Goal: Information Seeking & Learning: Learn about a topic

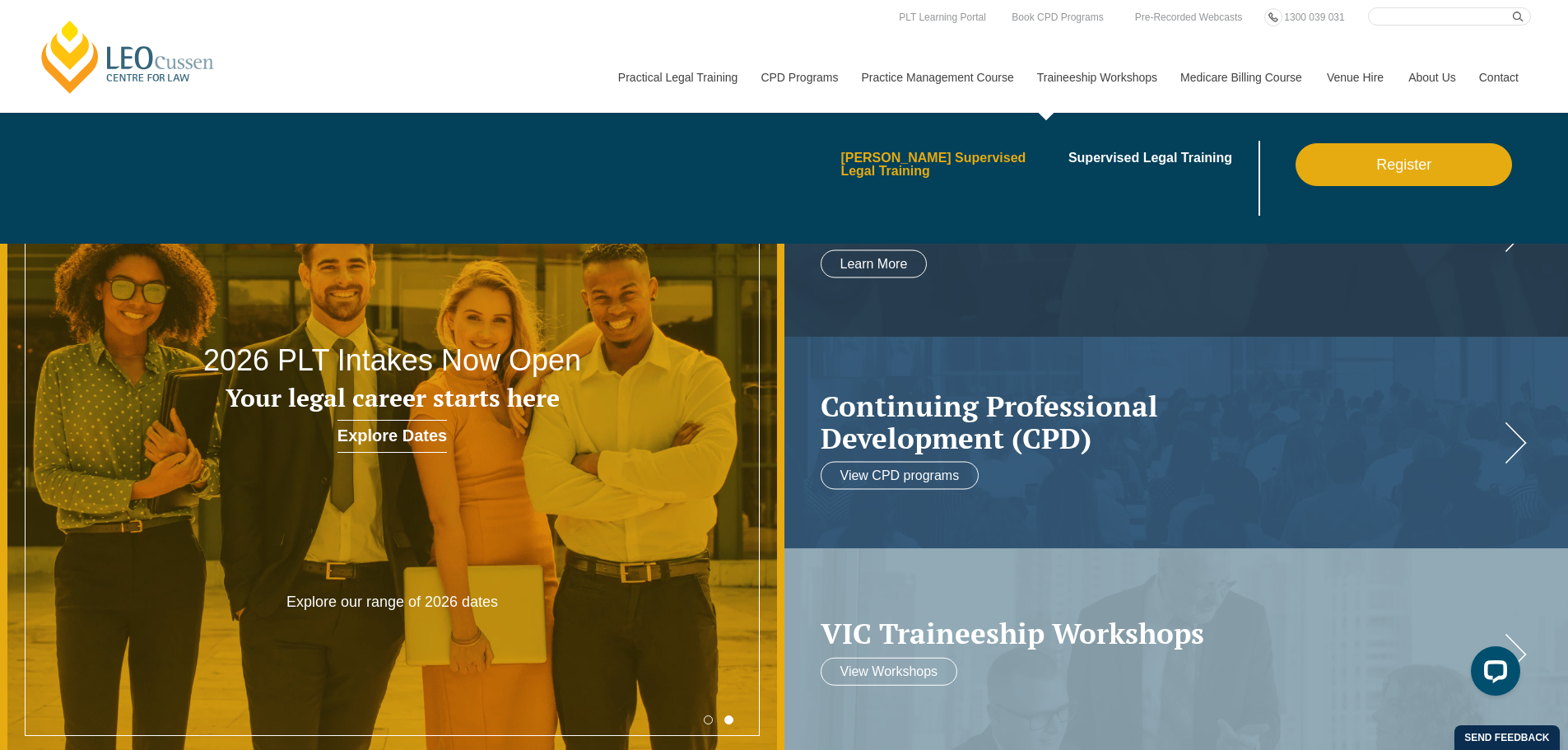
click at [1013, 163] on link "[PERSON_NAME] Supervised Legal Training" at bounding box center [949, 164] width 217 height 27
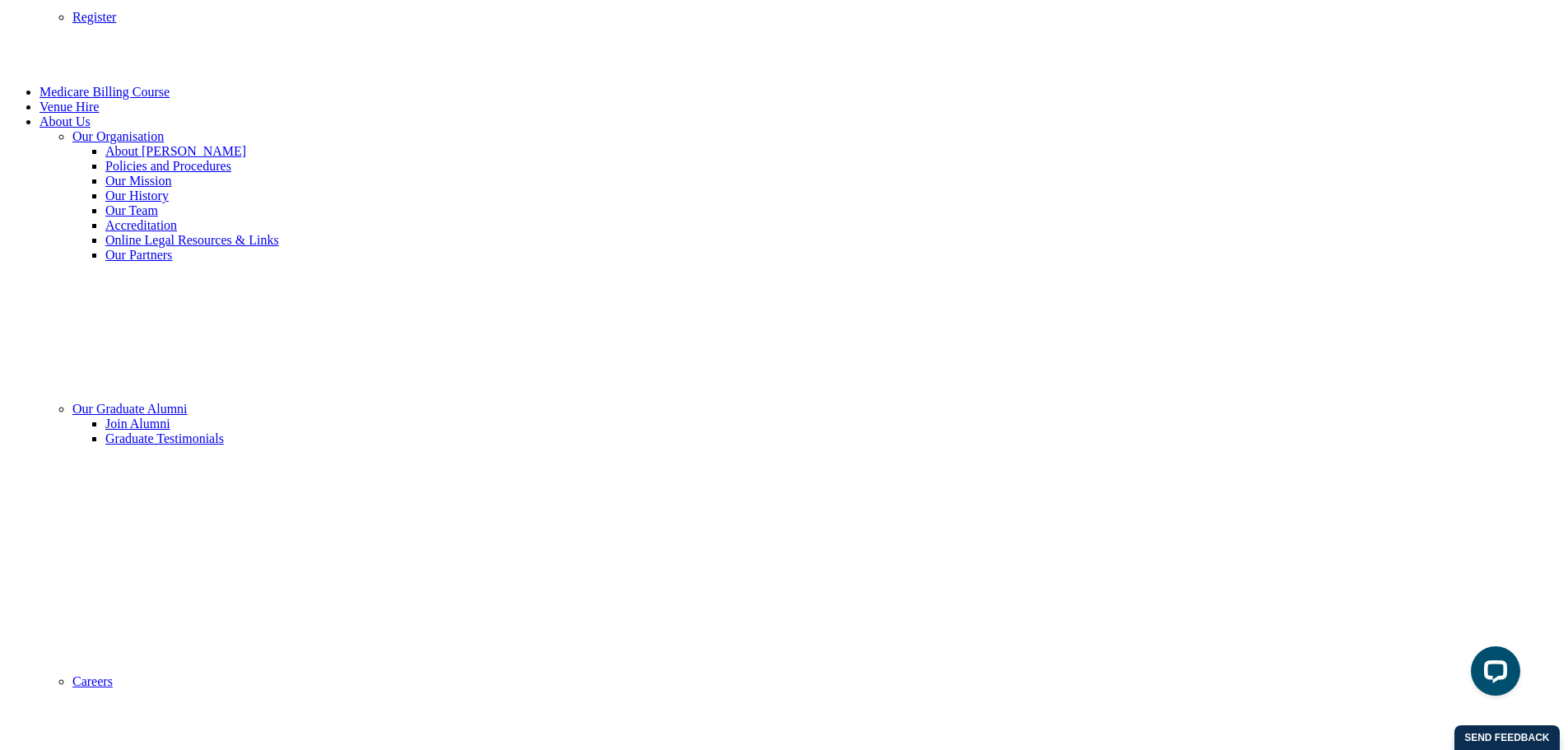
scroll to position [1015, 0]
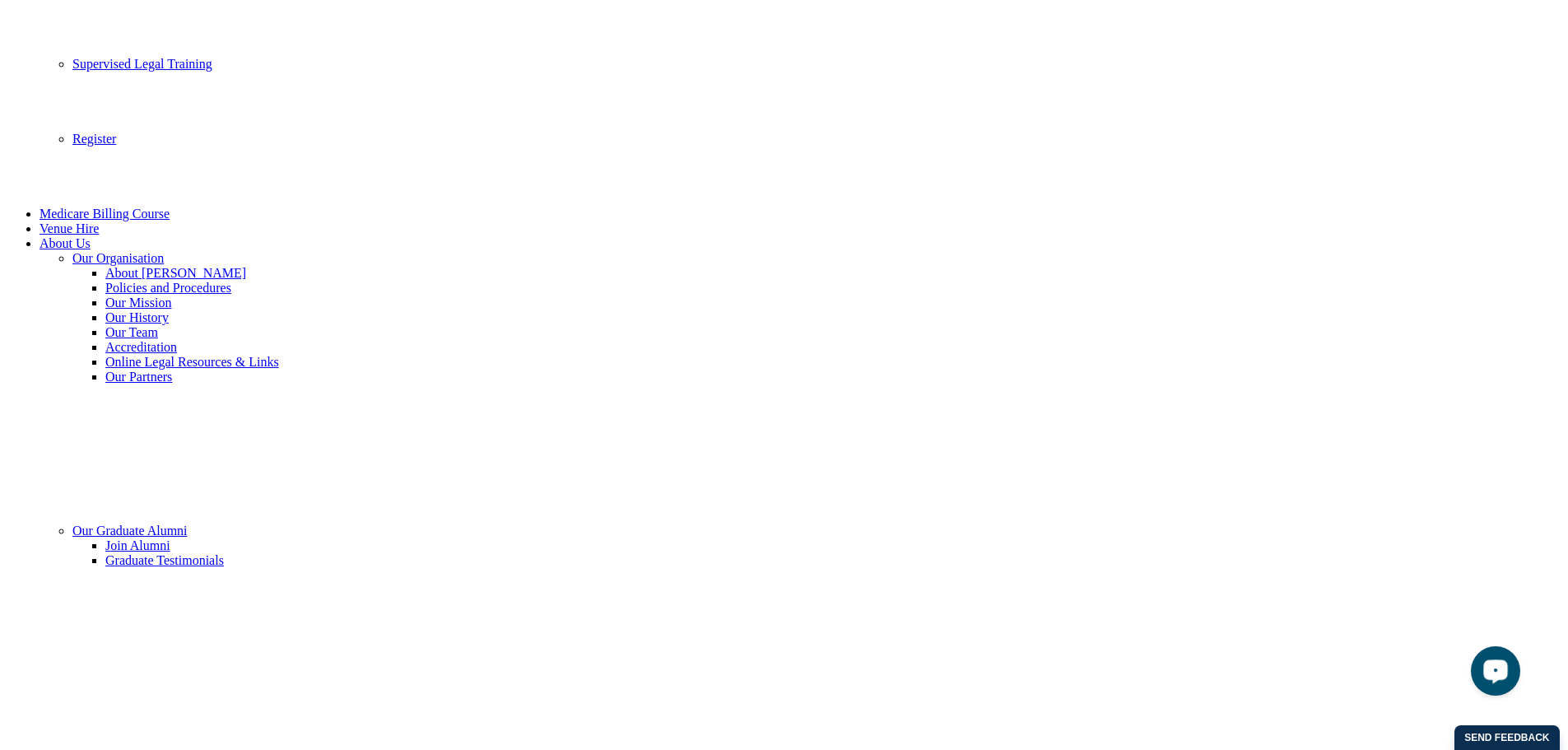
click at [1490, 677] on div "Open LiveChat chat widget" at bounding box center [1496, 670] width 28 height 28
